Goal: Check status: Check status

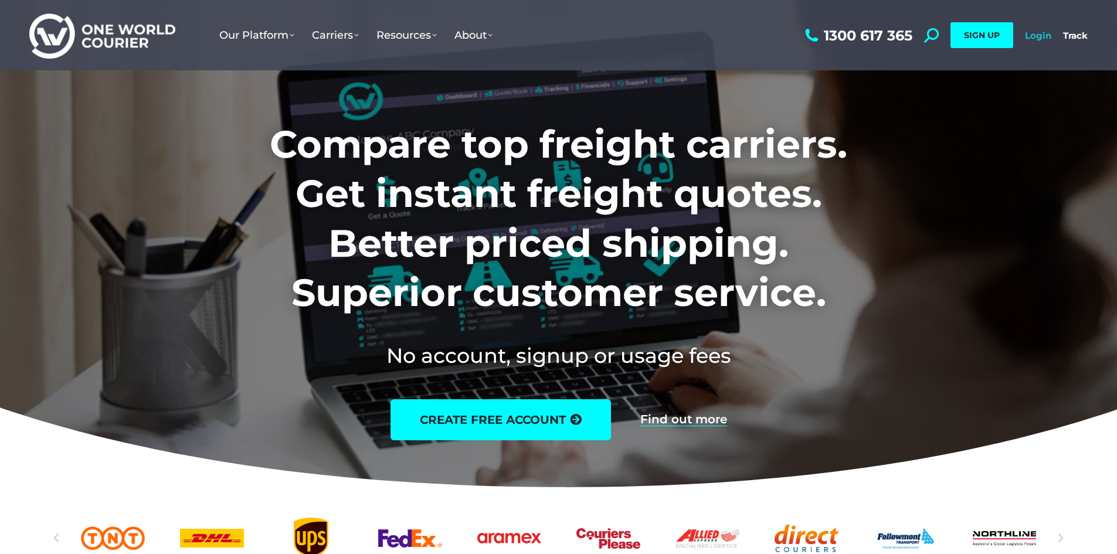
click at [1040, 39] on link "Login" at bounding box center [1038, 35] width 26 height 11
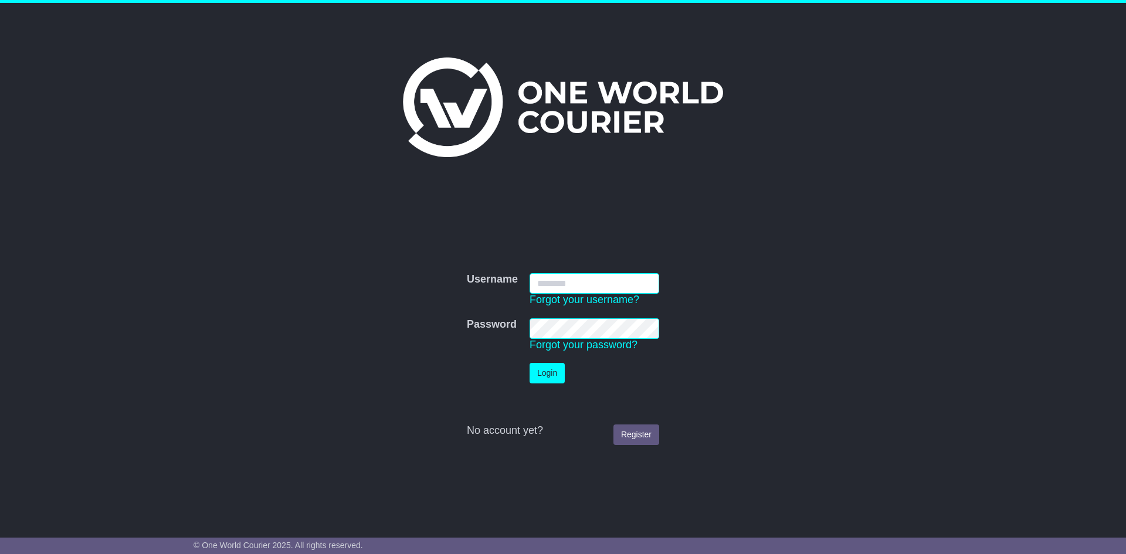
click at [587, 283] on input "Username" at bounding box center [595, 283] width 130 height 21
click at [618, 289] on input "Username" at bounding box center [595, 283] width 130 height 21
drag, startPoint x: 734, startPoint y: 274, endPoint x: 716, endPoint y: 279, distance: 18.6
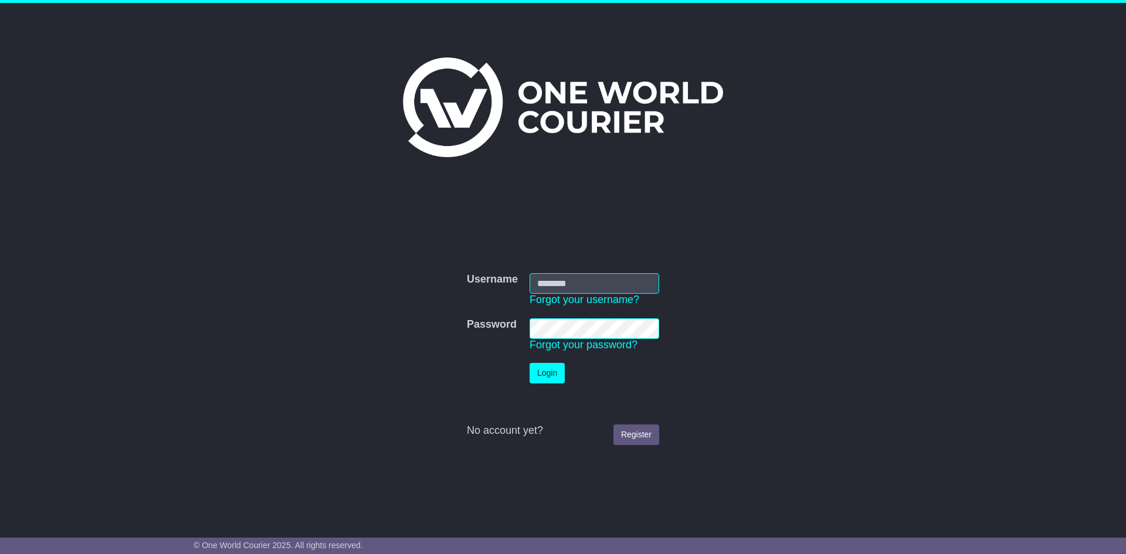
click at [734, 274] on form "Username Username Forgot your username? Password Password Forgot your password?…" at bounding box center [563, 359] width 589 height 184
click at [570, 286] on input "Username" at bounding box center [595, 283] width 130 height 21
click at [597, 287] on input "Username" at bounding box center [595, 283] width 130 height 21
click at [545, 276] on input "Username" at bounding box center [595, 283] width 130 height 21
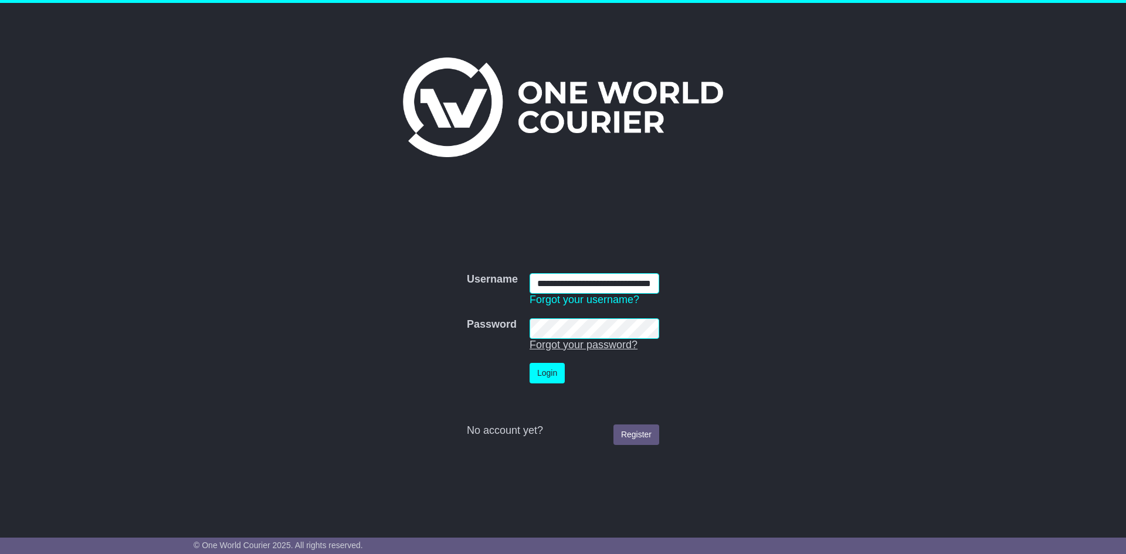
type input "**********"
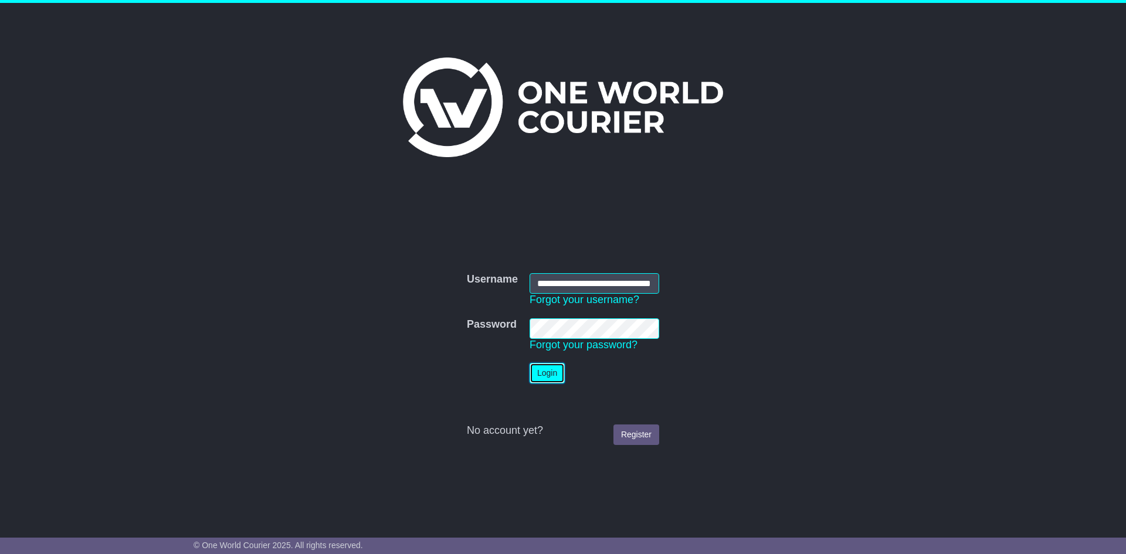
click at [547, 369] on button "Login" at bounding box center [547, 373] width 35 height 21
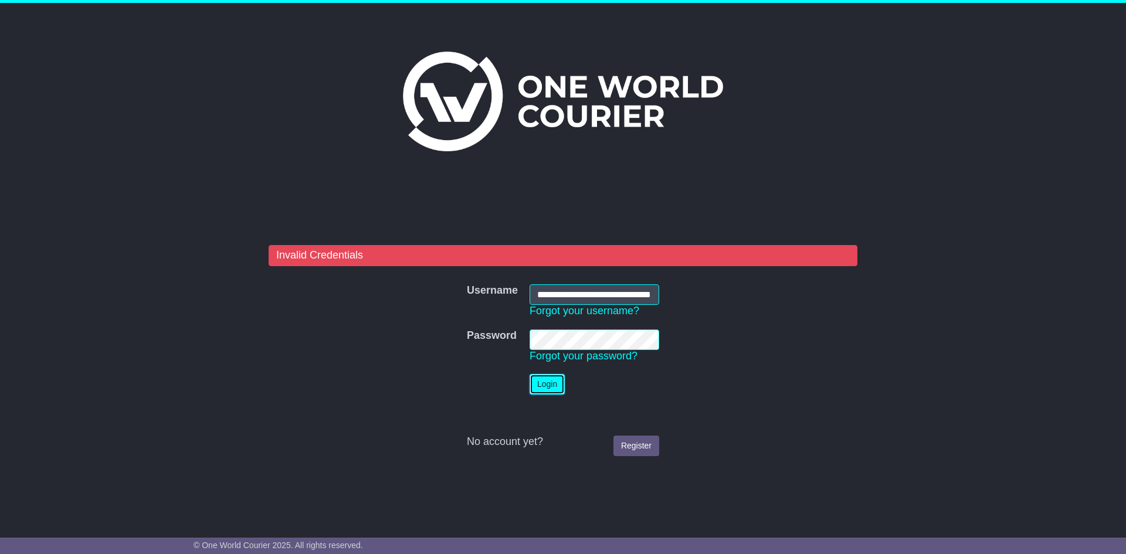
click at [535, 386] on button "Login" at bounding box center [547, 384] width 35 height 21
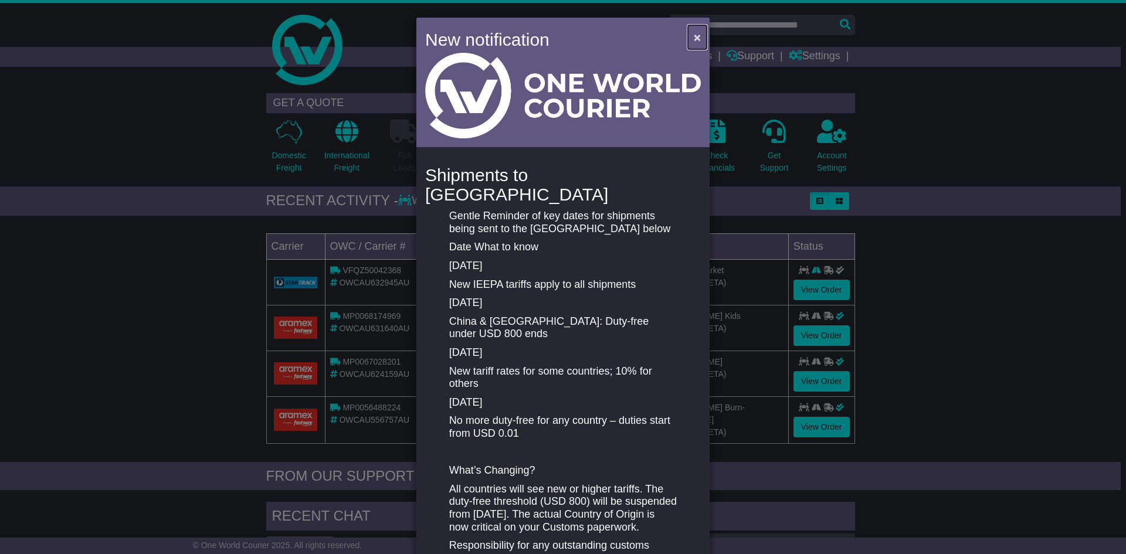
click at [694, 39] on span "×" at bounding box center [697, 36] width 7 height 13
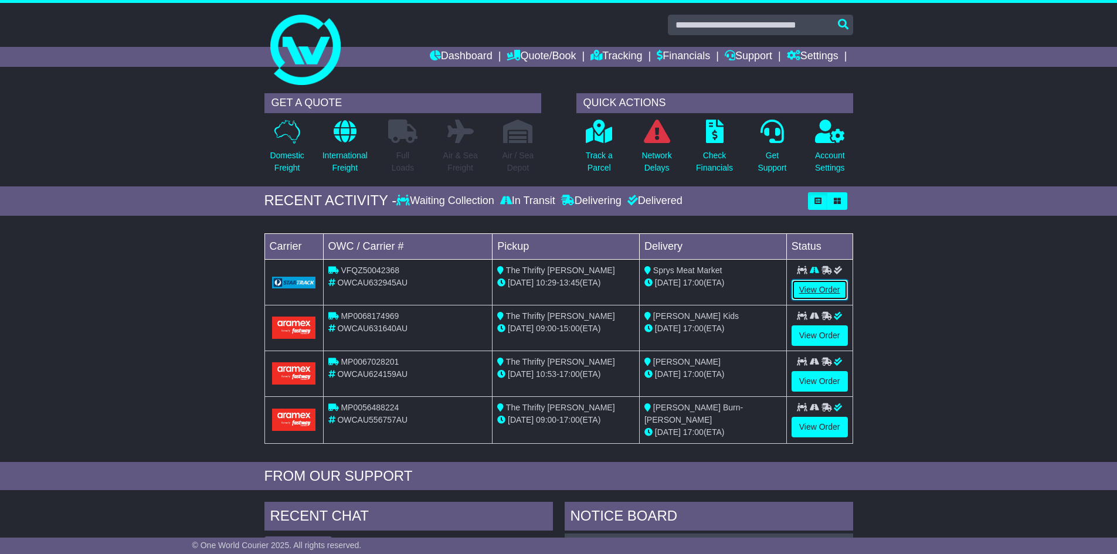
click at [811, 287] on link "View Order" at bounding box center [820, 290] width 56 height 21
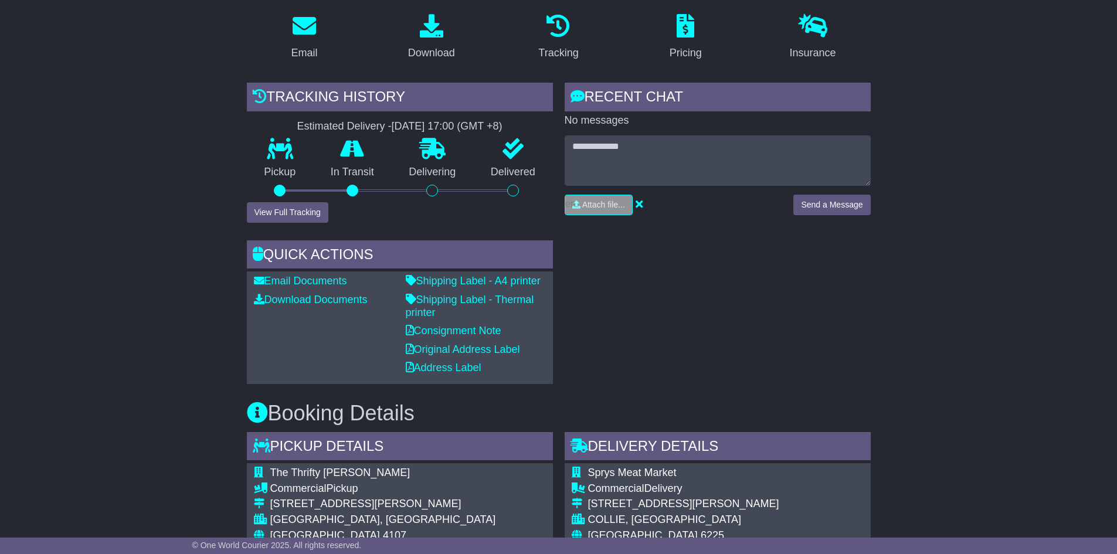
scroll to position [235, 0]
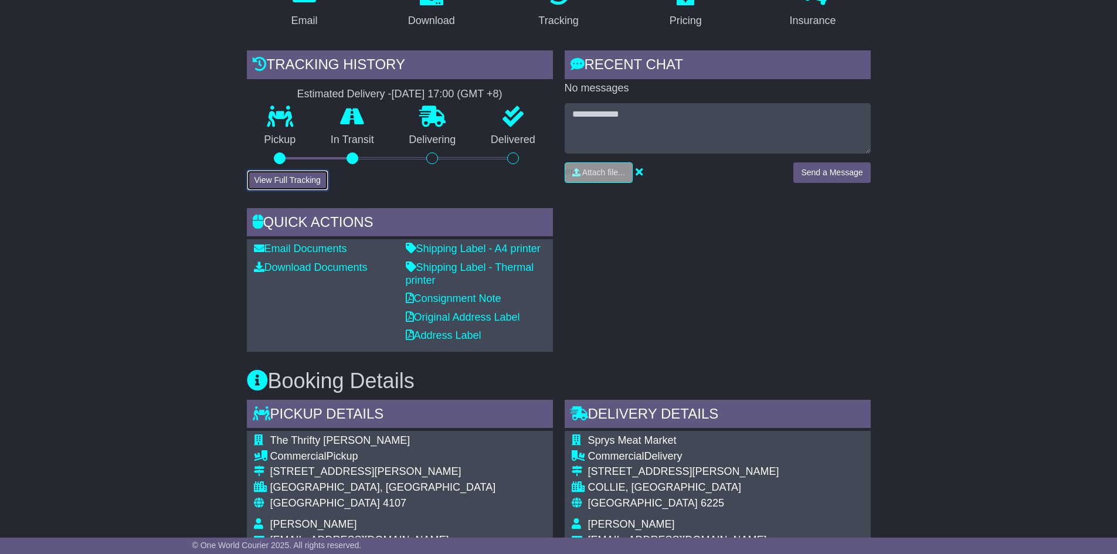
click at [273, 182] on button "View Full Tracking" at bounding box center [288, 180] width 82 height 21
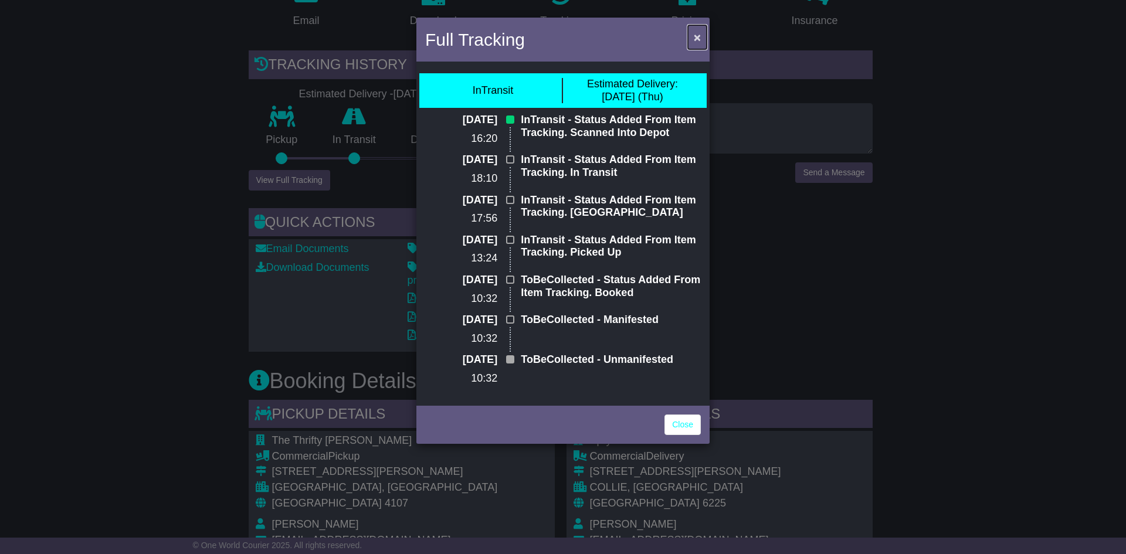
click at [698, 33] on span "×" at bounding box center [697, 36] width 7 height 13
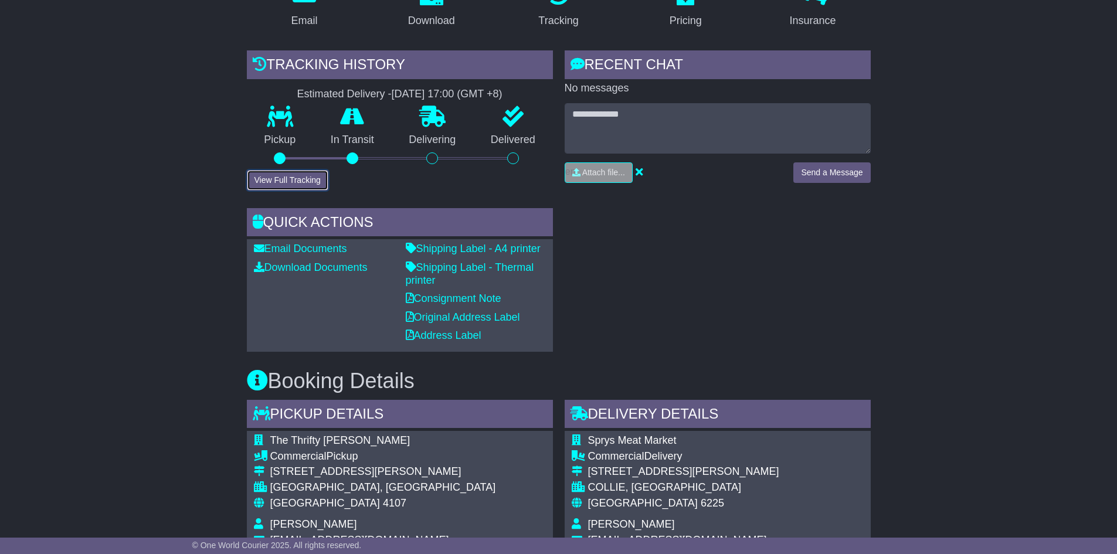
click at [304, 179] on button "View Full Tracking" at bounding box center [288, 180] width 82 height 21
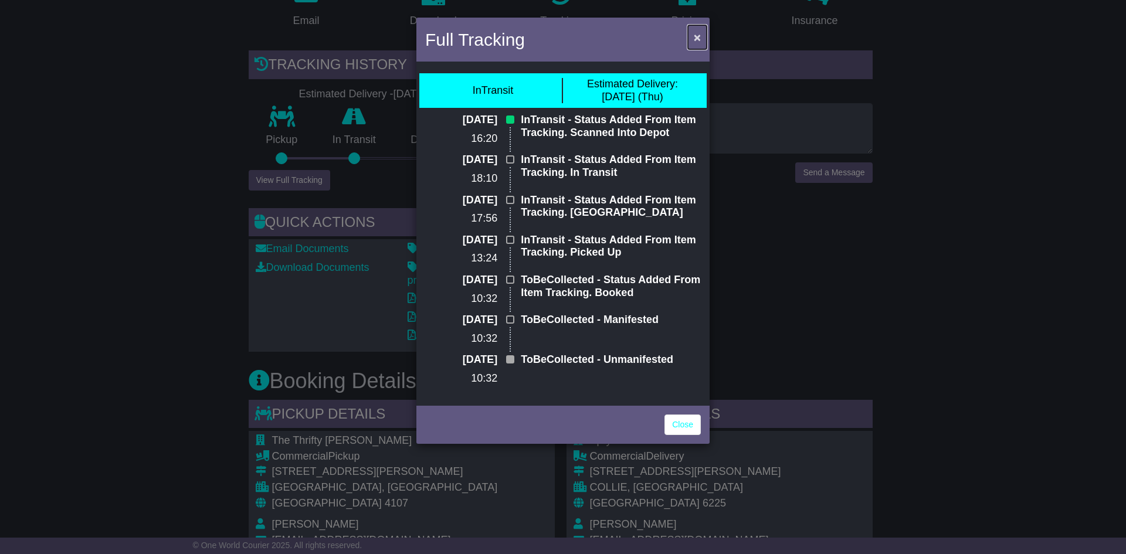
click at [698, 31] on span "×" at bounding box center [697, 36] width 7 height 13
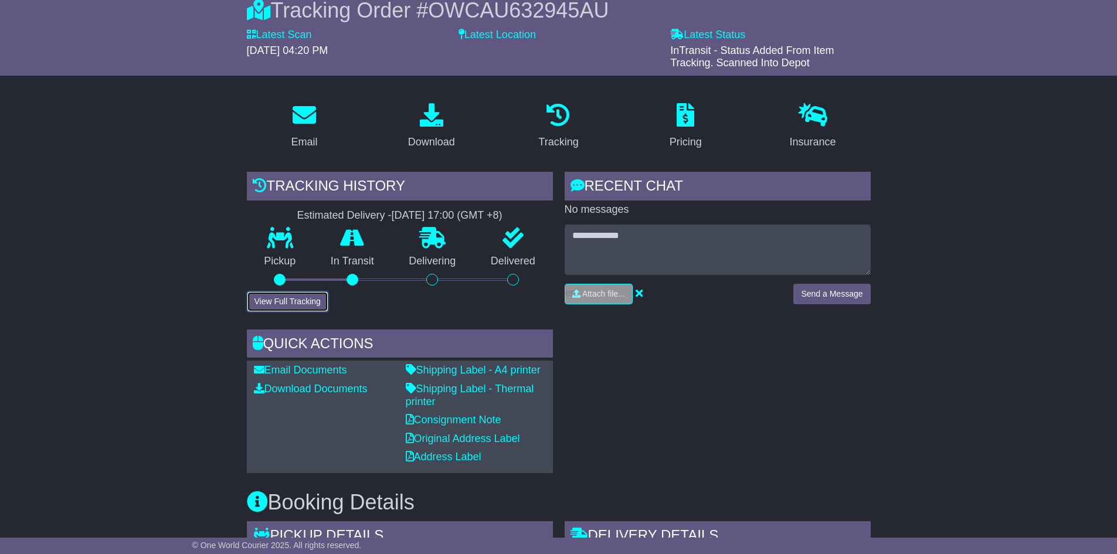
scroll to position [55, 0]
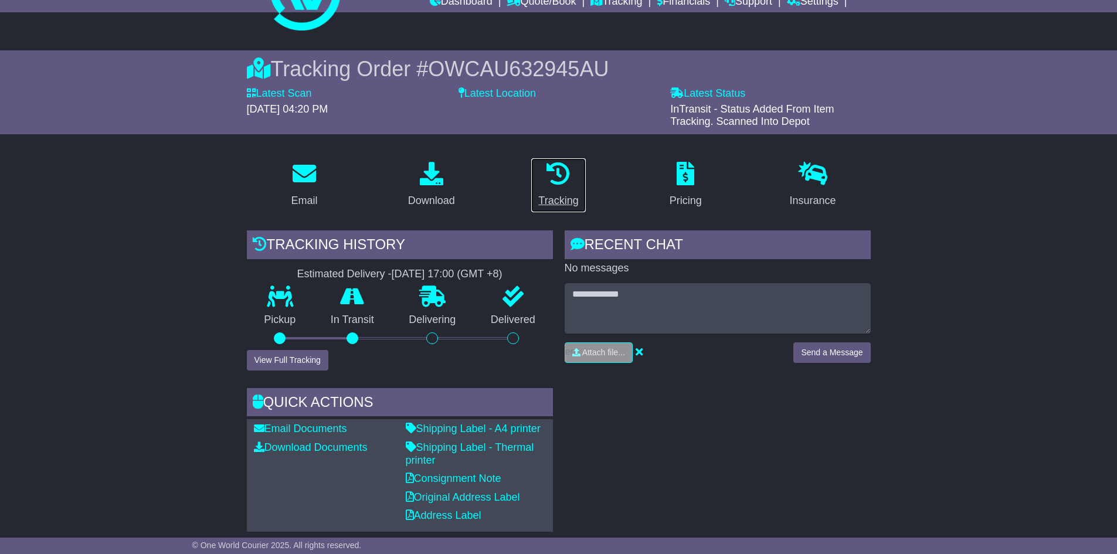
click at [548, 178] on icon at bounding box center [558, 173] width 23 height 23
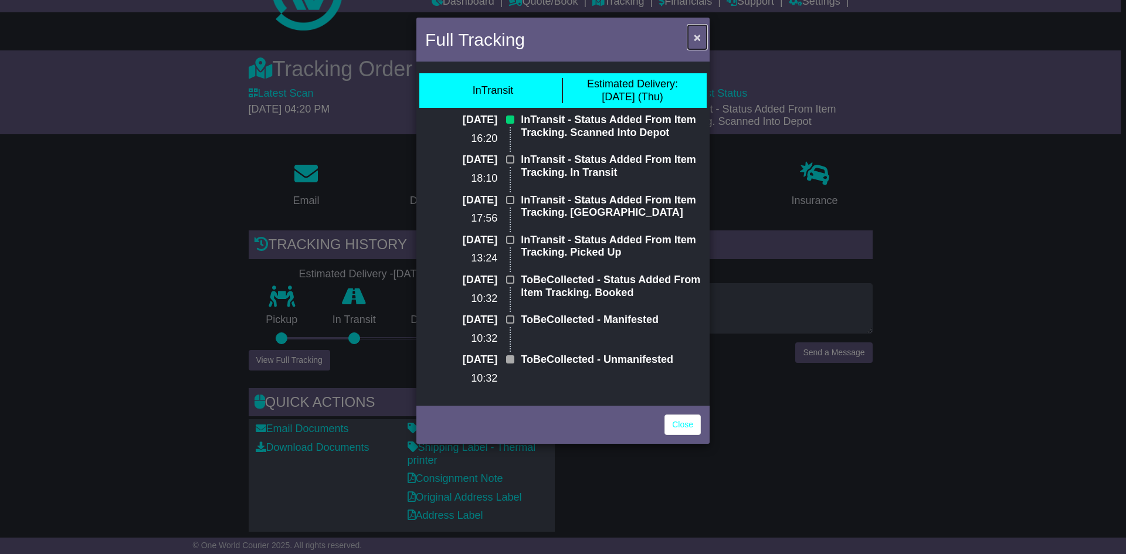
click at [700, 38] on span "×" at bounding box center [697, 36] width 7 height 13
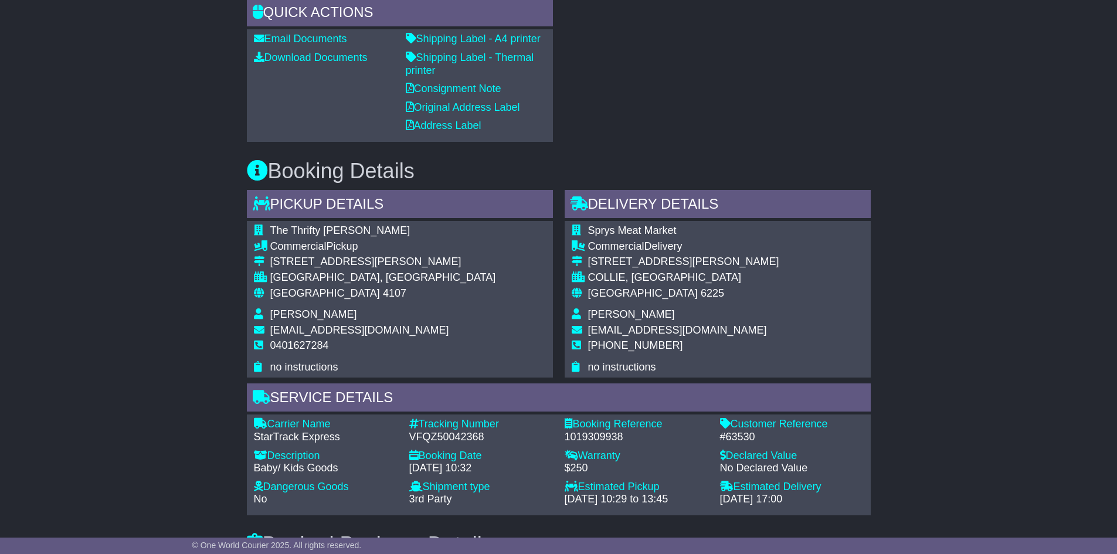
scroll to position [465, 0]
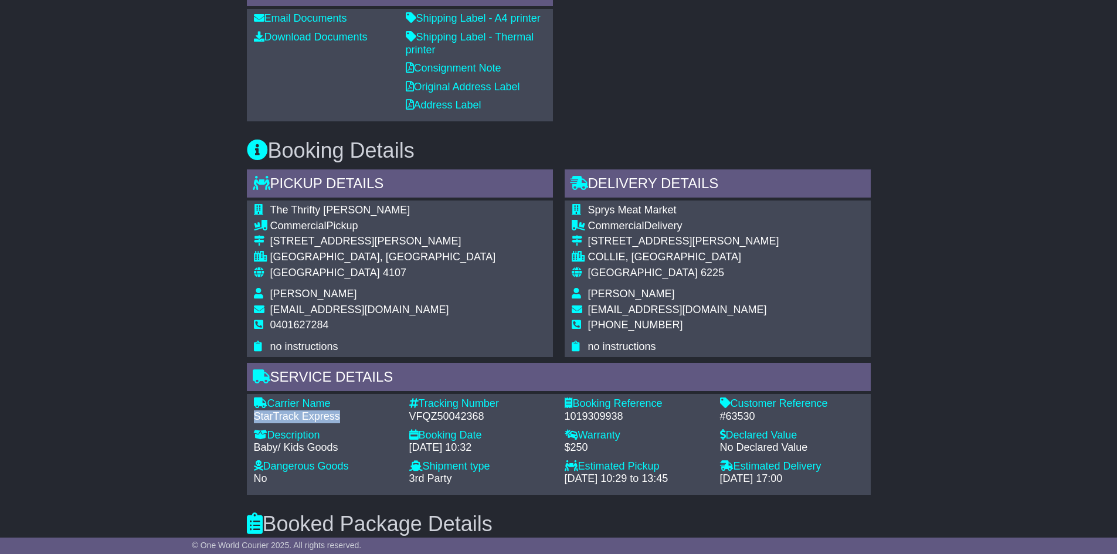
drag, startPoint x: 348, startPoint y: 418, endPoint x: 254, endPoint y: 418, distance: 93.2
click at [254, 418] on div "StarTrack Express" at bounding box center [326, 416] width 144 height 13
copy div "StarTrack Express"
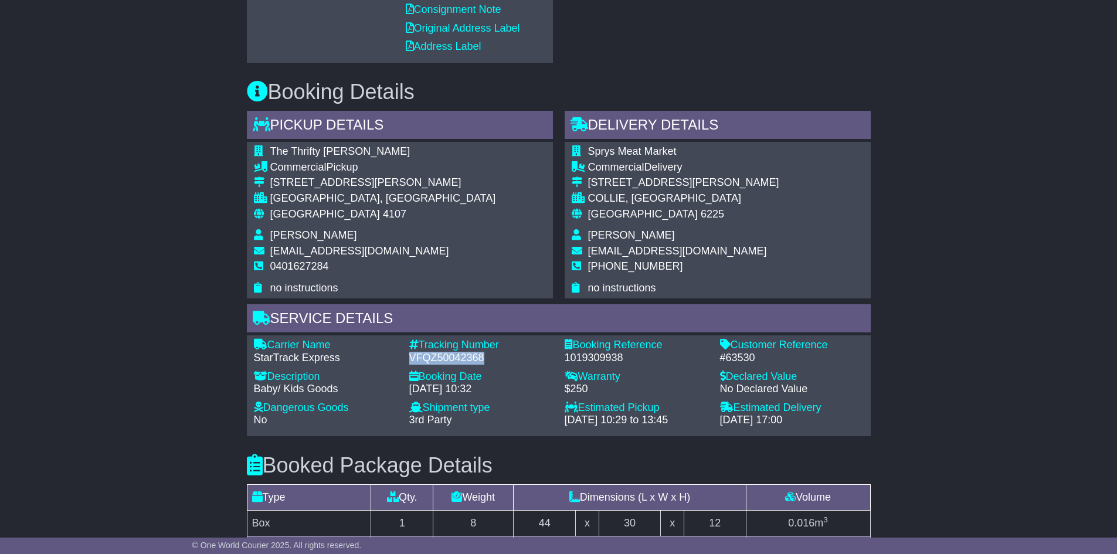
drag, startPoint x: 501, startPoint y: 361, endPoint x: 411, endPoint y: 359, distance: 89.7
click at [411, 359] on div "VFQZ50042368" at bounding box center [481, 358] width 144 height 13
copy div "VFQZ50042368"
